Goal: Transaction & Acquisition: Purchase product/service

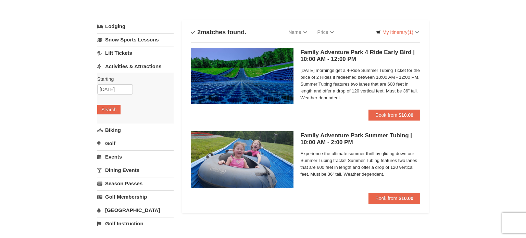
scroll to position [25, 0]
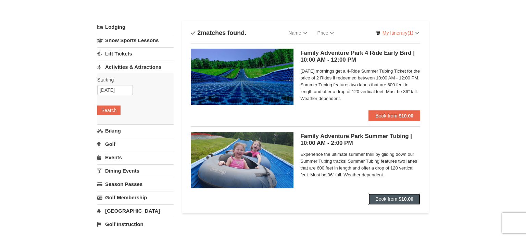
click at [381, 196] on span "Book from" at bounding box center [386, 198] width 22 height 5
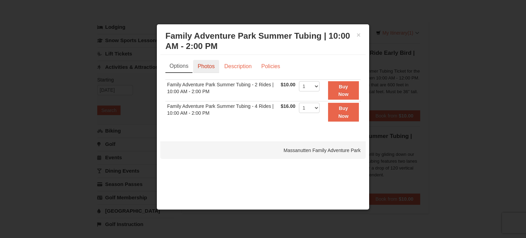
click at [201, 71] on link "Photos" at bounding box center [206, 66] width 26 height 13
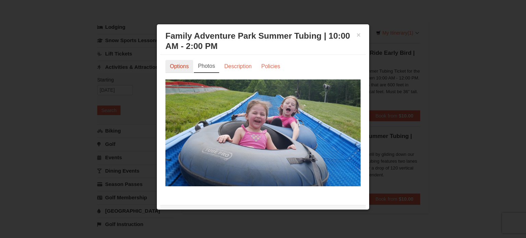
click at [174, 66] on link "Options" at bounding box center [179, 66] width 28 height 13
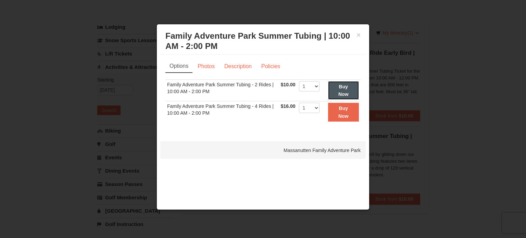
click at [339, 92] on strong "Buy Now" at bounding box center [343, 90] width 10 height 13
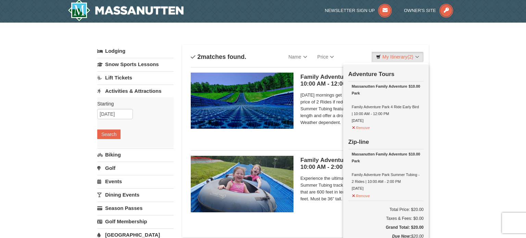
scroll to position [2, 0]
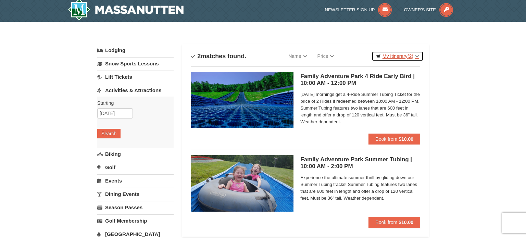
click at [409, 58] on link "My Itinerary (2)" at bounding box center [398, 56] width 52 height 10
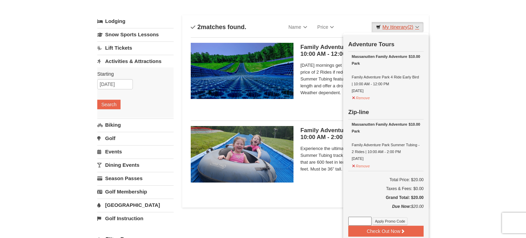
scroll to position [38, 0]
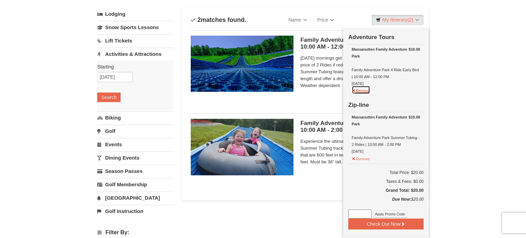
click at [364, 89] on button "Remove" at bounding box center [361, 90] width 18 height 9
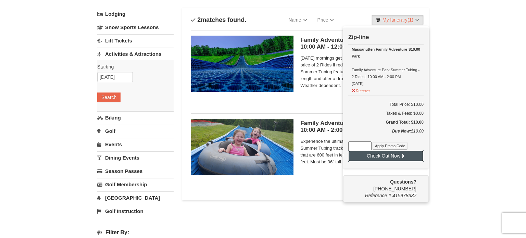
click at [376, 155] on button "Check Out Now" at bounding box center [385, 155] width 75 height 11
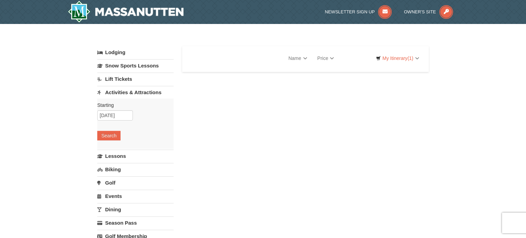
select select "9"
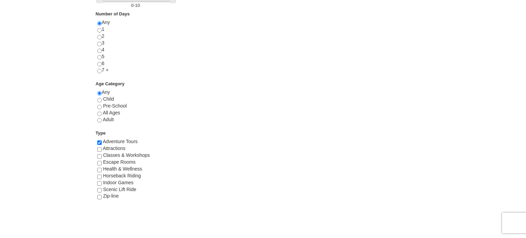
scroll to position [294, 0]
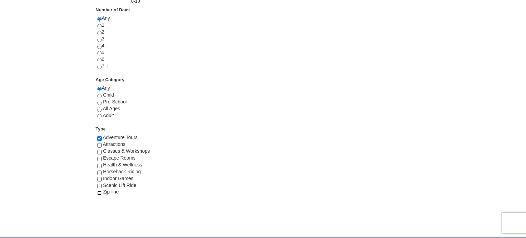
click at [100, 191] on input "checkbox" at bounding box center [99, 193] width 4 height 4
checkbox input "true"
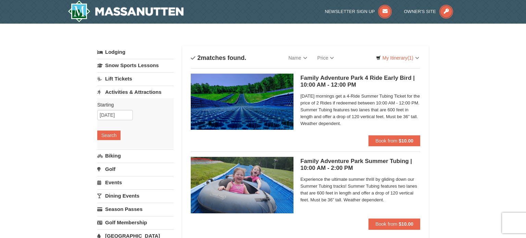
scroll to position [0, 0]
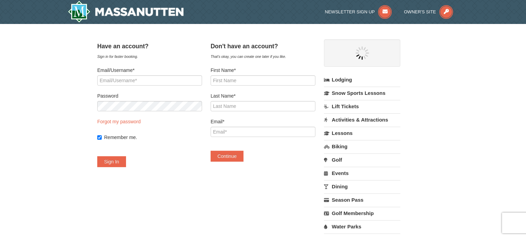
select select "9"
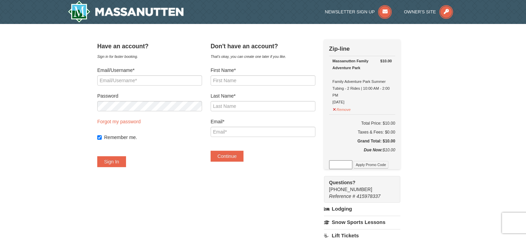
click at [442, 108] on div "× Have an account? Sign in for faster booking. Email/Username* Password Forgot …" at bounding box center [263, 204] width 526 height 360
drag, startPoint x: 381, startPoint y: 82, endPoint x: 353, endPoint y: 87, distance: 27.9
click at [353, 87] on div "Massanutten Family Adventure Park Family Adventure Park Summer Tubing - 2 Rides…" at bounding box center [362, 82] width 59 height 48
copy div "Summer Tubing"
click at [466, 121] on div "× Have an account? Sign in for faster booking. Email/Username* Password Forgot …" at bounding box center [263, 204] width 526 height 360
